Goal: Transaction & Acquisition: Book appointment/travel/reservation

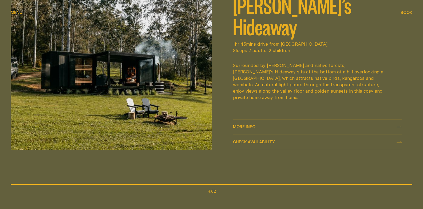
scroll to position [267, 0]
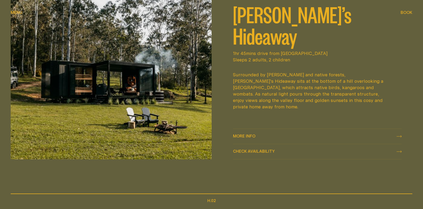
click at [288, 132] on link "More info More info" at bounding box center [317, 136] width 169 height 15
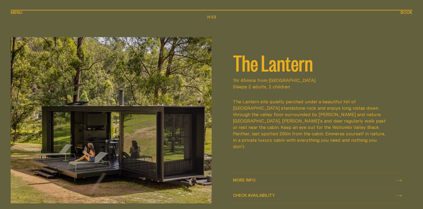
scroll to position [721, 0]
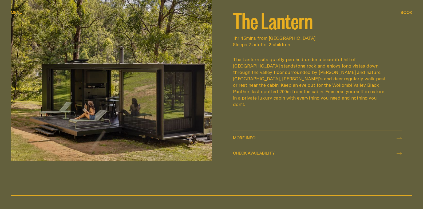
click at [249, 137] on span "More info" at bounding box center [244, 138] width 22 height 4
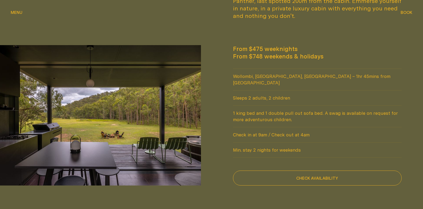
scroll to position [454, 0]
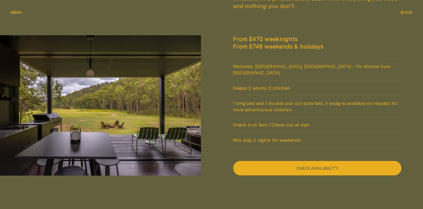
click at [292, 161] on button "Check availability" at bounding box center [317, 168] width 169 height 15
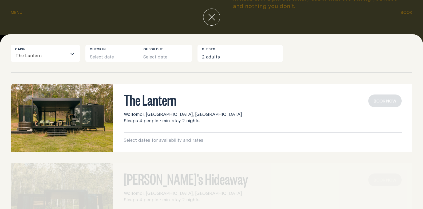
click at [204, 77] on div "The Lantern Wollombi, [GEOGRAPHIC_DATA], [GEOGRAPHIC_DATA] Sleeps 4 people • mi…" at bounding box center [211, 141] width 423 height 136
click at [104, 59] on button "Select date" at bounding box center [111, 53] width 53 height 17
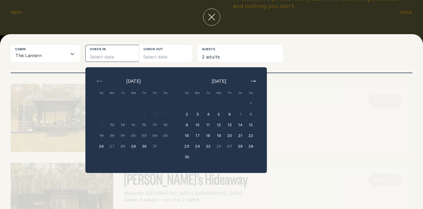
click at [133, 146] on button "29" at bounding box center [133, 146] width 11 height 11
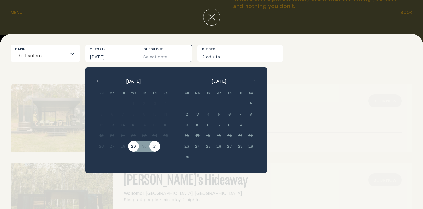
click at [155, 147] on button "31" at bounding box center [155, 146] width 11 height 11
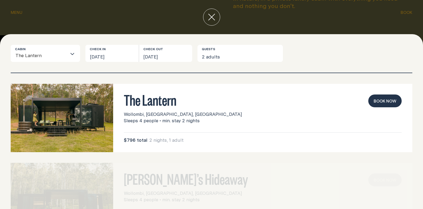
click at [377, 97] on button "Book now" at bounding box center [385, 101] width 33 height 13
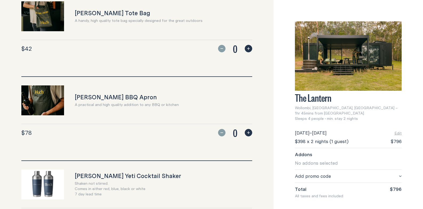
scroll to position [240, 0]
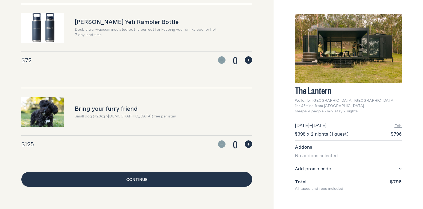
scroll to position [509, 0]
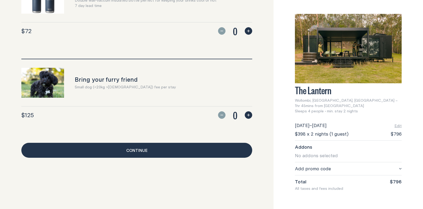
click at [190, 149] on link "Continue" at bounding box center [136, 150] width 231 height 15
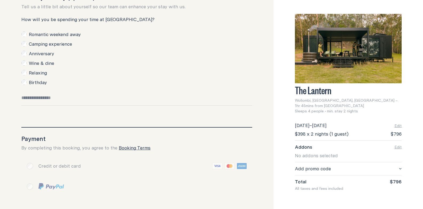
scroll to position [261, 0]
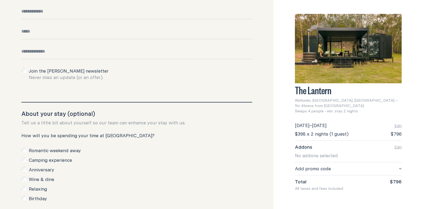
scroll to position [341, 0]
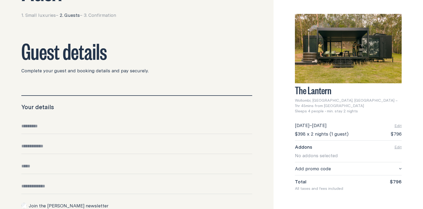
scroll to position [0, 0]
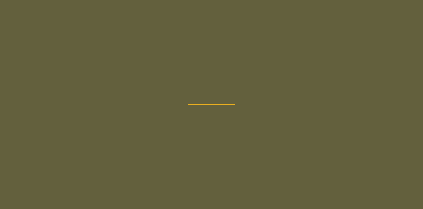
scroll to position [454, 0]
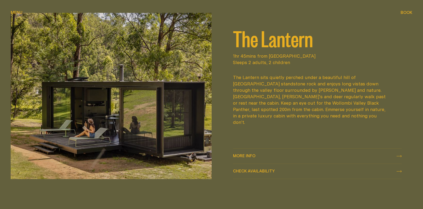
scroll to position [695, 0]
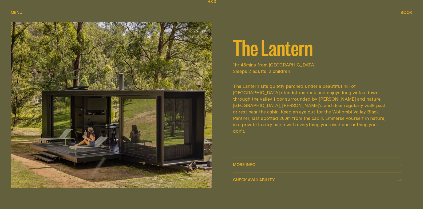
click at [253, 166] on span "More info" at bounding box center [244, 165] width 22 height 4
